Goal: Task Accomplishment & Management: Manage account settings

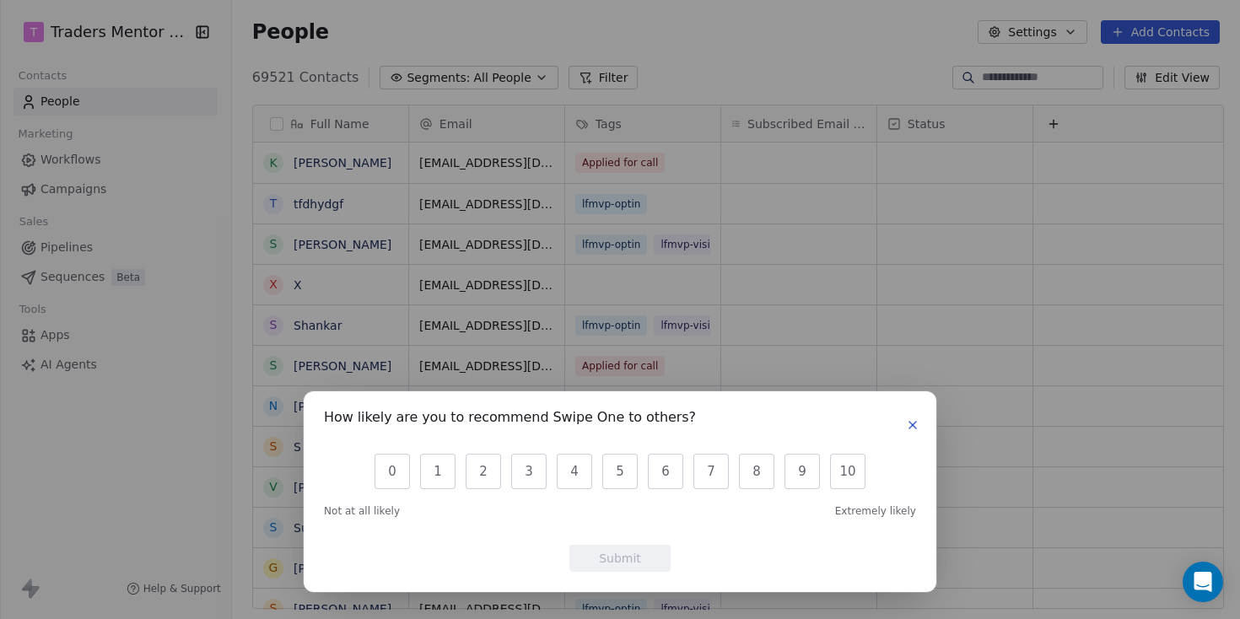
scroll to position [545, 1013]
click at [914, 425] on icon "button" at bounding box center [913, 426] width 14 height 14
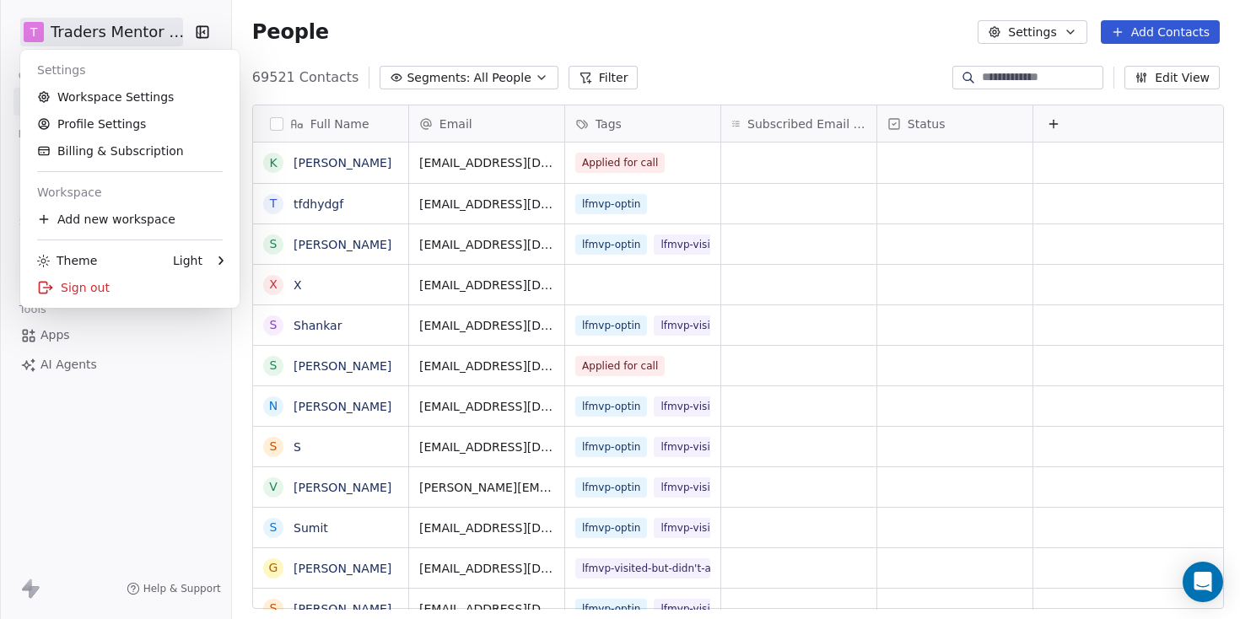
click at [154, 37] on html "T Traders Mentor School Contacts People Marketing Workflows Campaigns Sales Pip…" at bounding box center [620, 309] width 1240 height 619
click at [201, 28] on html "T Traders Mentor School Contacts People Marketing Workflows Campaigns Sales Pip…" at bounding box center [620, 309] width 1240 height 619
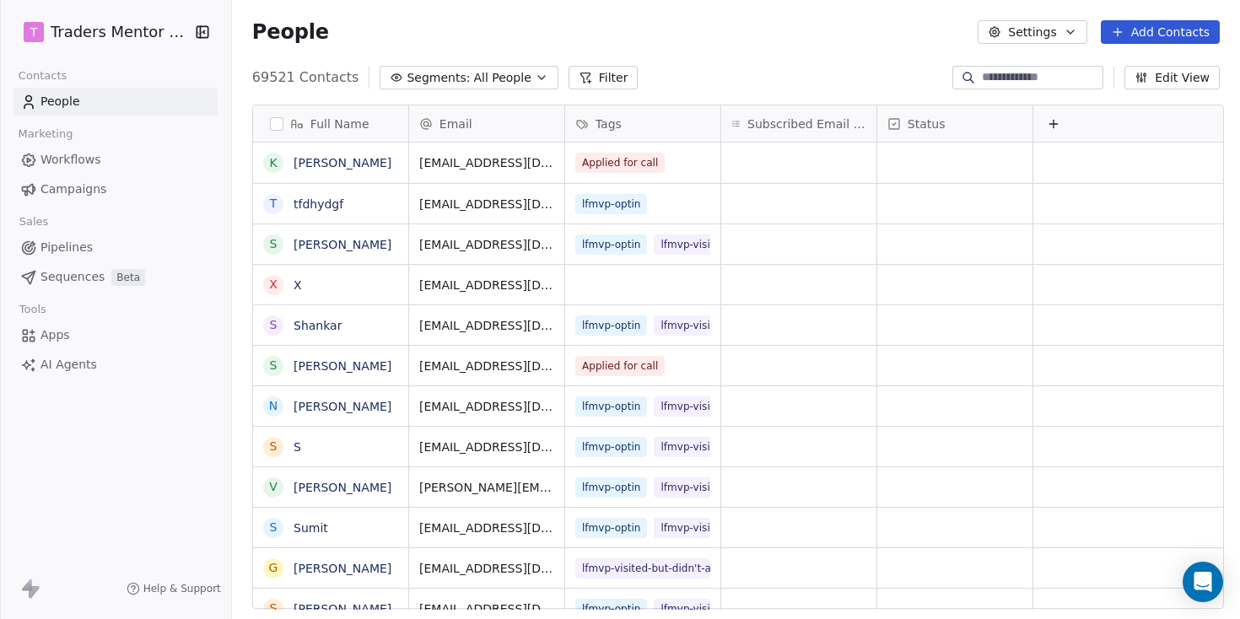
click at [201, 28] on icon "button" at bounding box center [202, 32] width 17 height 17
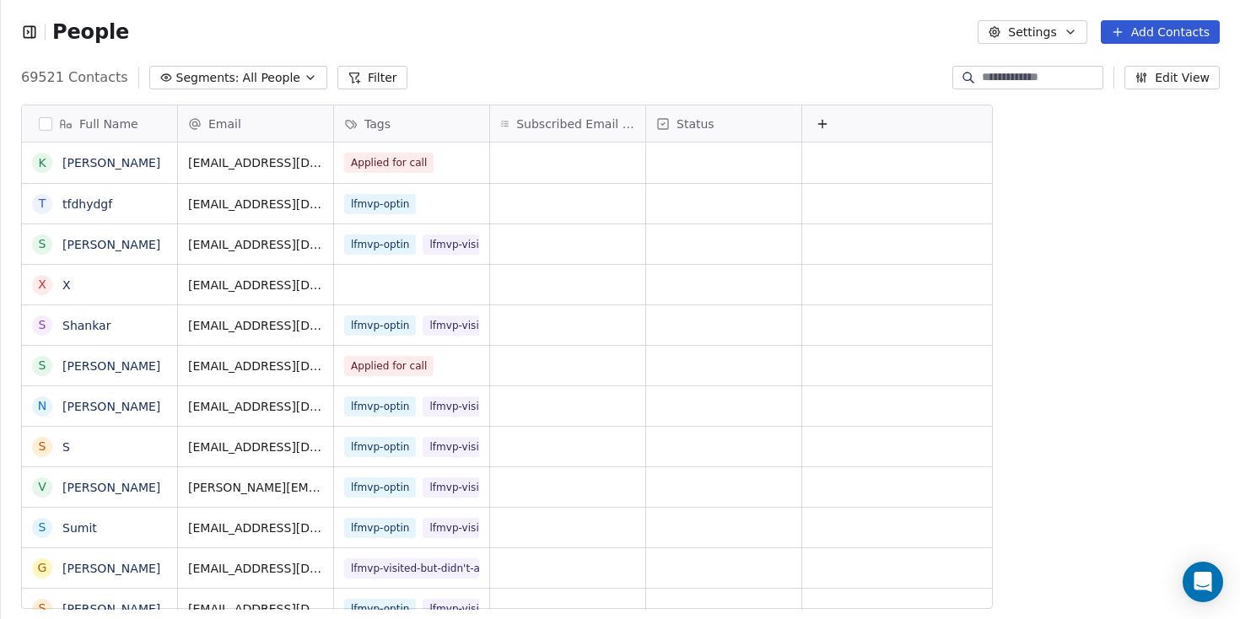
scroll to position [1, 1]
click at [25, 30] on icon "button" at bounding box center [29, 32] width 17 height 17
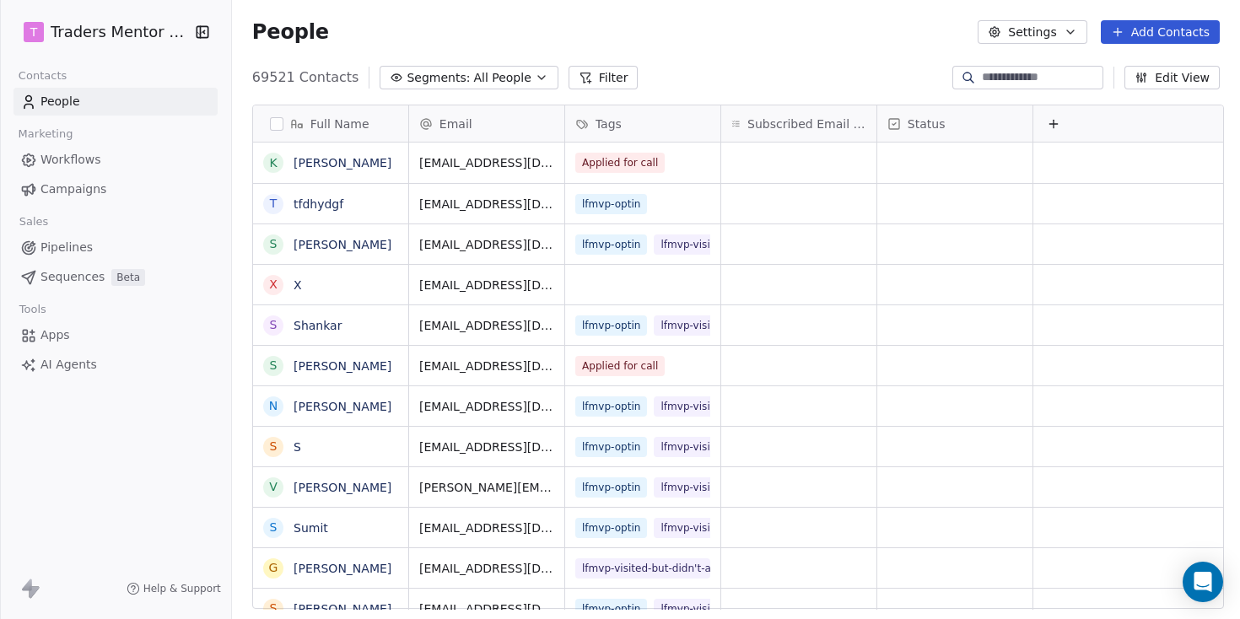
scroll to position [545, 1013]
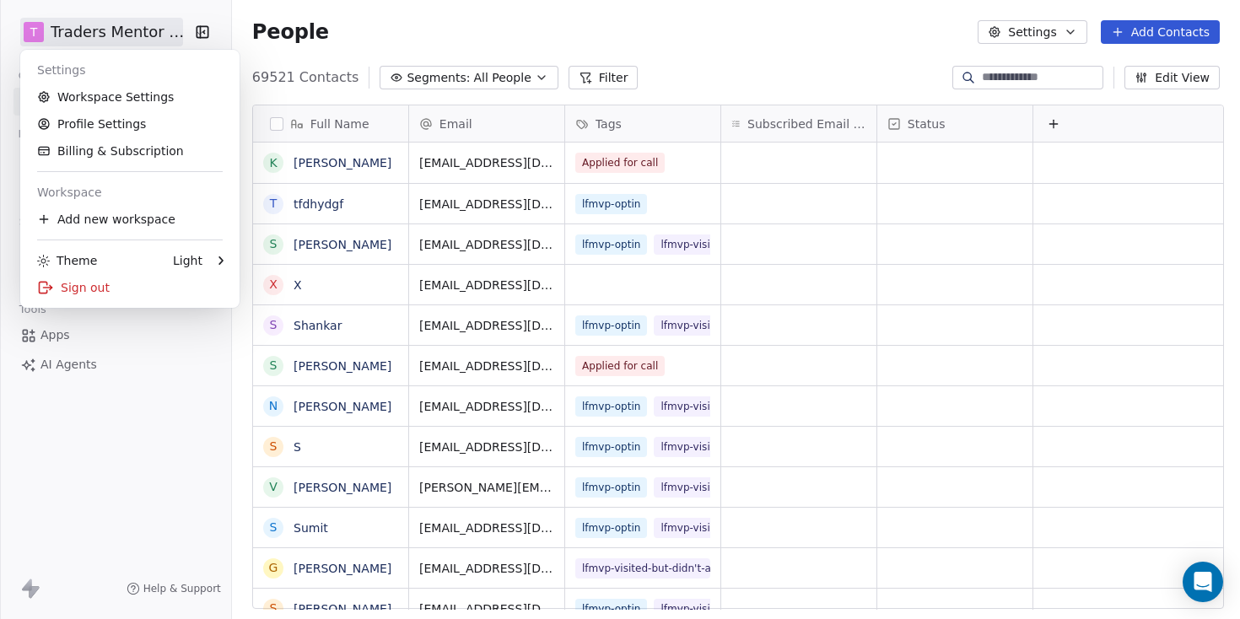
click at [103, 26] on html "T Traders Mentor School Contacts People Marketing Workflows Campaigns Sales Pip…" at bounding box center [620, 309] width 1240 height 619
click at [149, 217] on div "Add new workspace" at bounding box center [130, 219] width 206 height 27
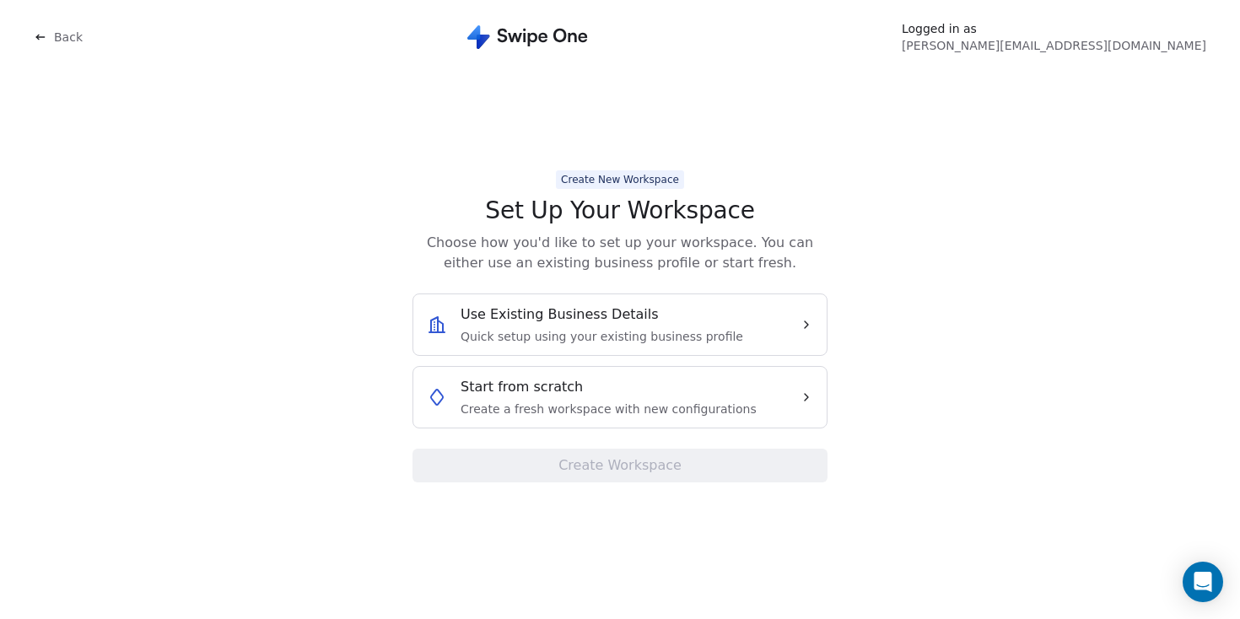
click at [55, 44] on span "Back" at bounding box center [68, 37] width 29 height 17
